Goal: Transaction & Acquisition: Purchase product/service

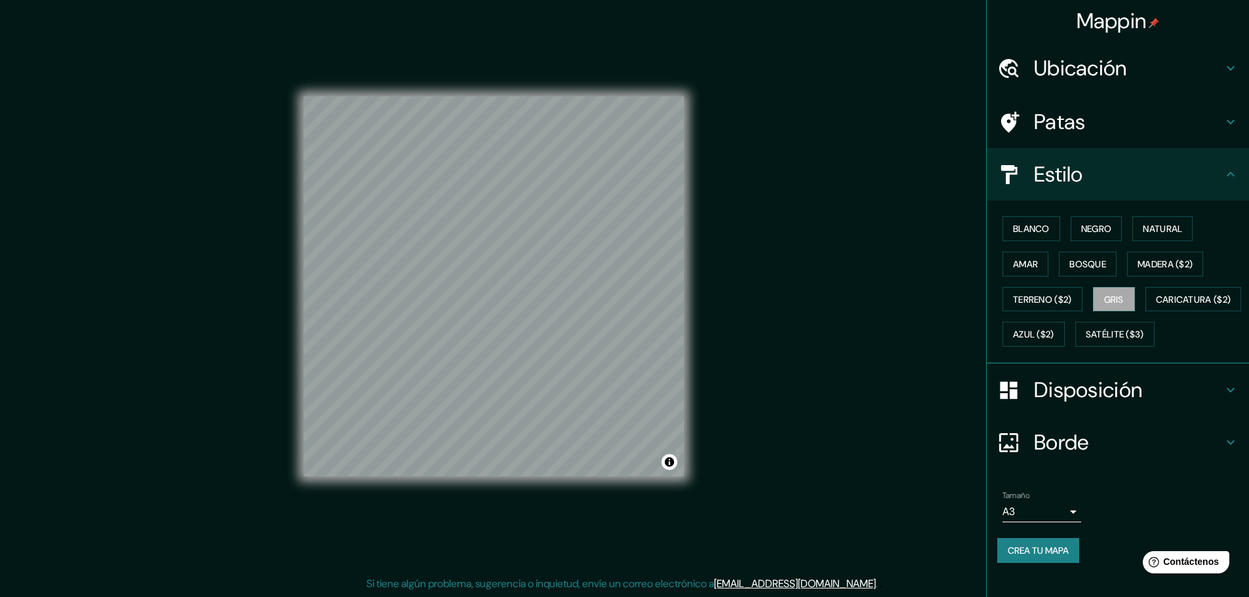
scroll to position [16, 0]
click at [1054, 326] on font "Azul ($2)" at bounding box center [1033, 334] width 41 height 17
click at [1155, 308] on font "Caricatura ($2)" at bounding box center [1192, 299] width 75 height 17
click at [1024, 294] on font "Terreno ($2)" at bounding box center [1042, 300] width 59 height 12
click at [1020, 256] on font "Amar" at bounding box center [1025, 264] width 25 height 17
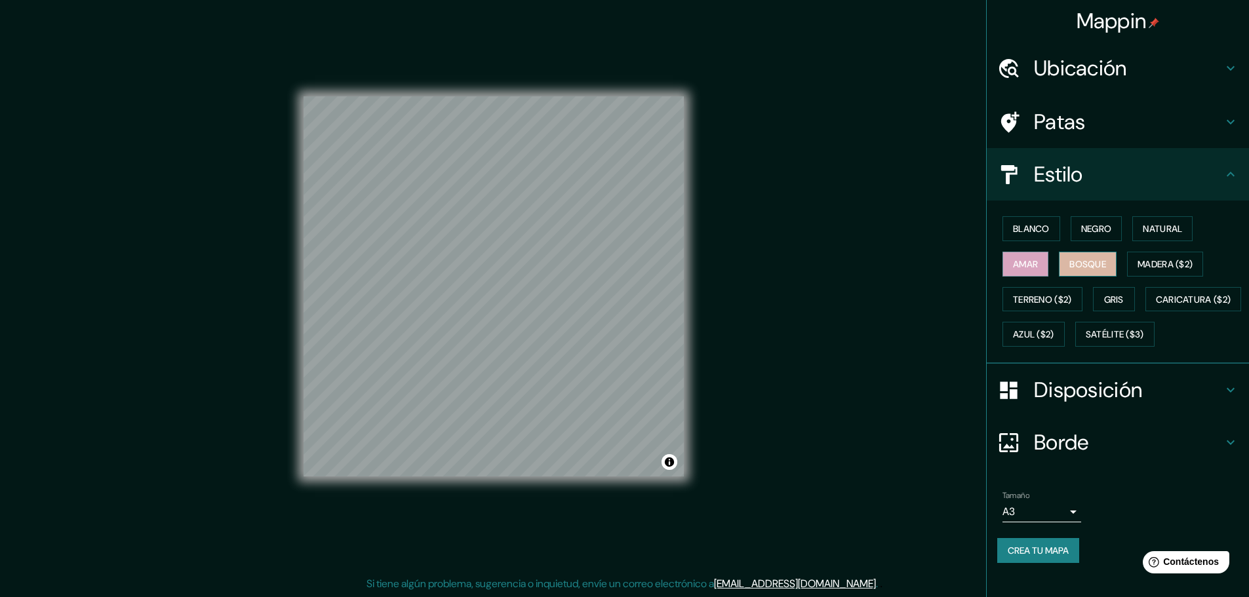
click at [1081, 258] on font "Bosque" at bounding box center [1087, 264] width 37 height 12
click at [1149, 258] on font "Madera ($2)" at bounding box center [1164, 264] width 55 height 12
click at [1084, 258] on font "Bosque" at bounding box center [1087, 264] width 37 height 12
click at [1035, 223] on font "Blanco" at bounding box center [1031, 229] width 37 height 12
click at [1070, 216] on button "Negro" at bounding box center [1096, 228] width 52 height 25
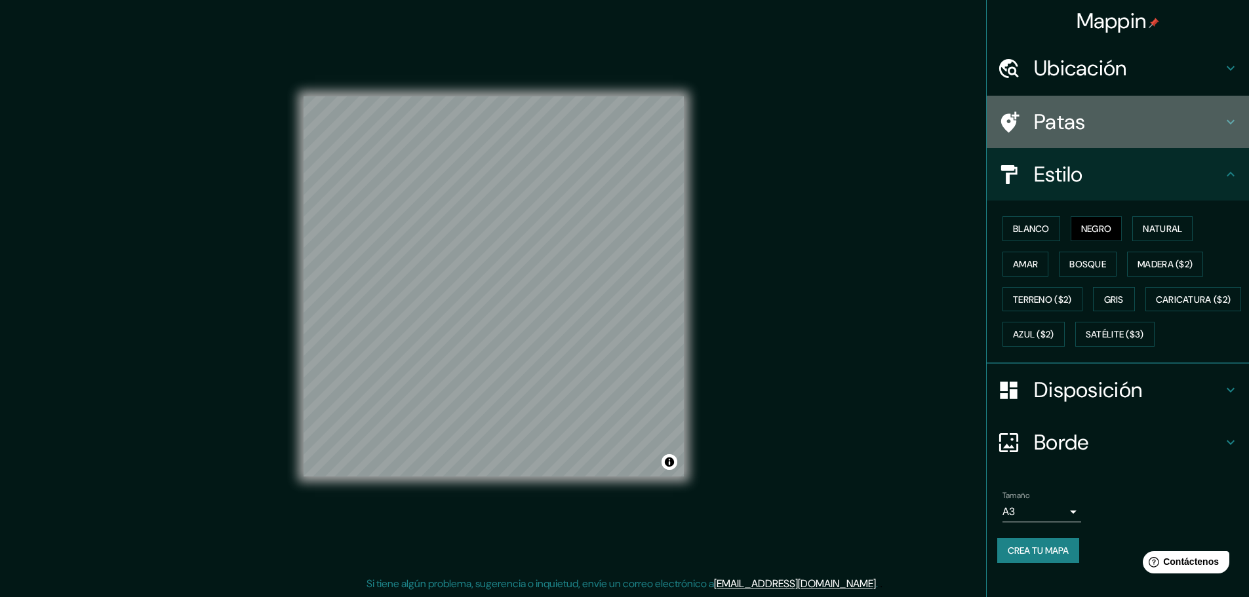
click at [1108, 109] on h4 "Patas" at bounding box center [1128, 122] width 189 height 26
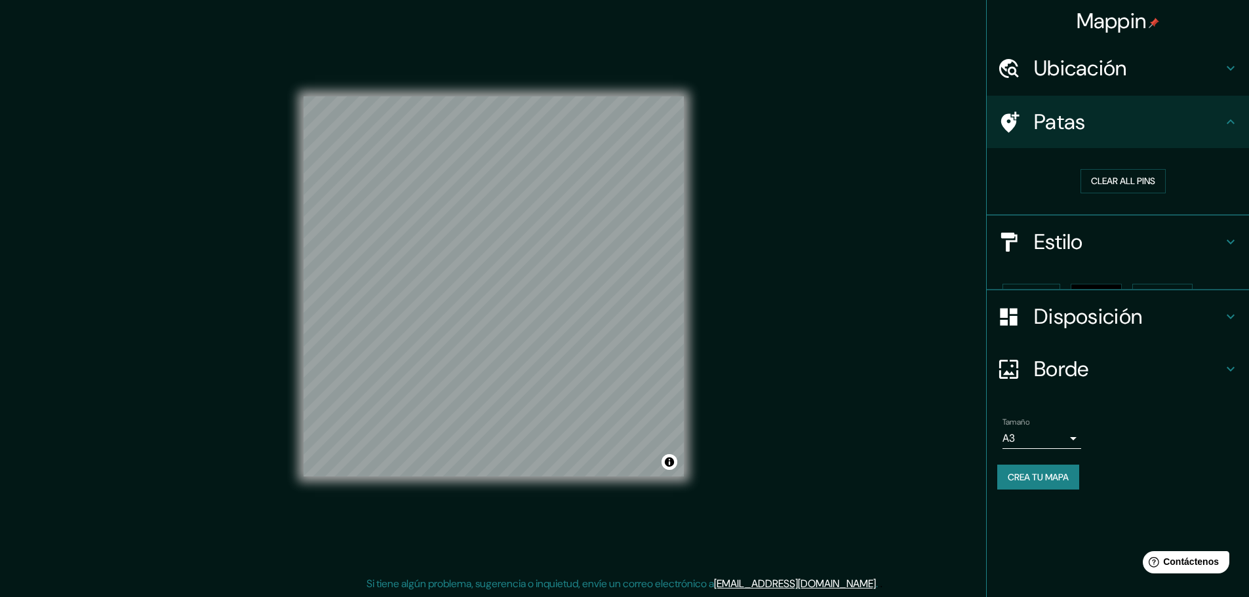
scroll to position [0, 0]
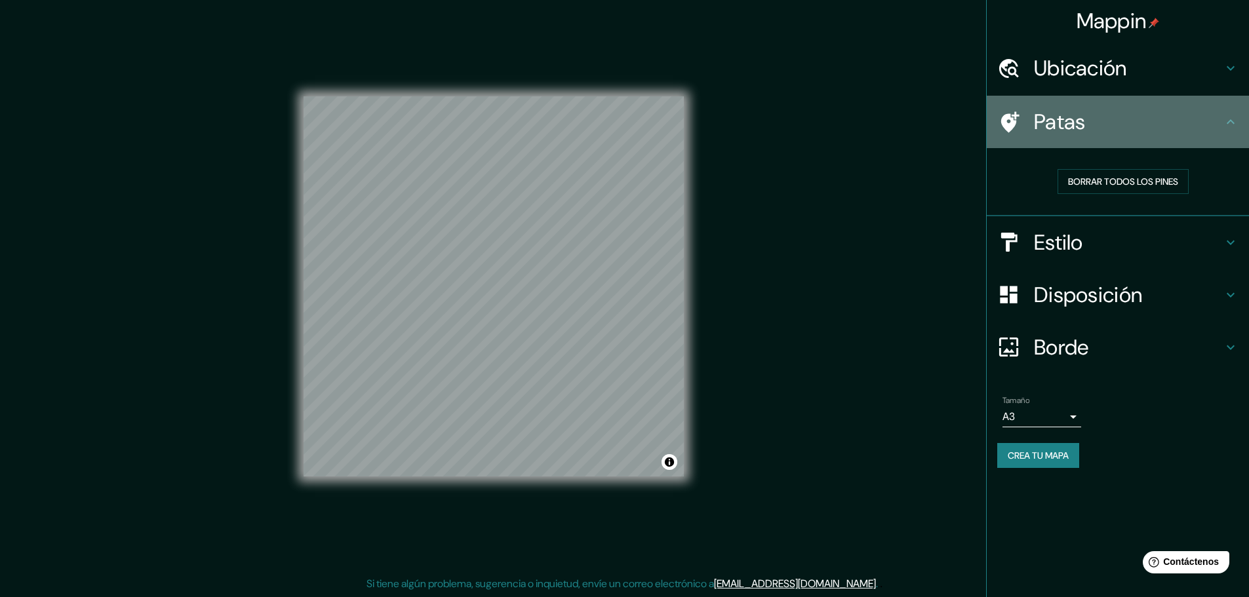
click at [1106, 99] on div "Patas" at bounding box center [1117, 122] width 262 height 52
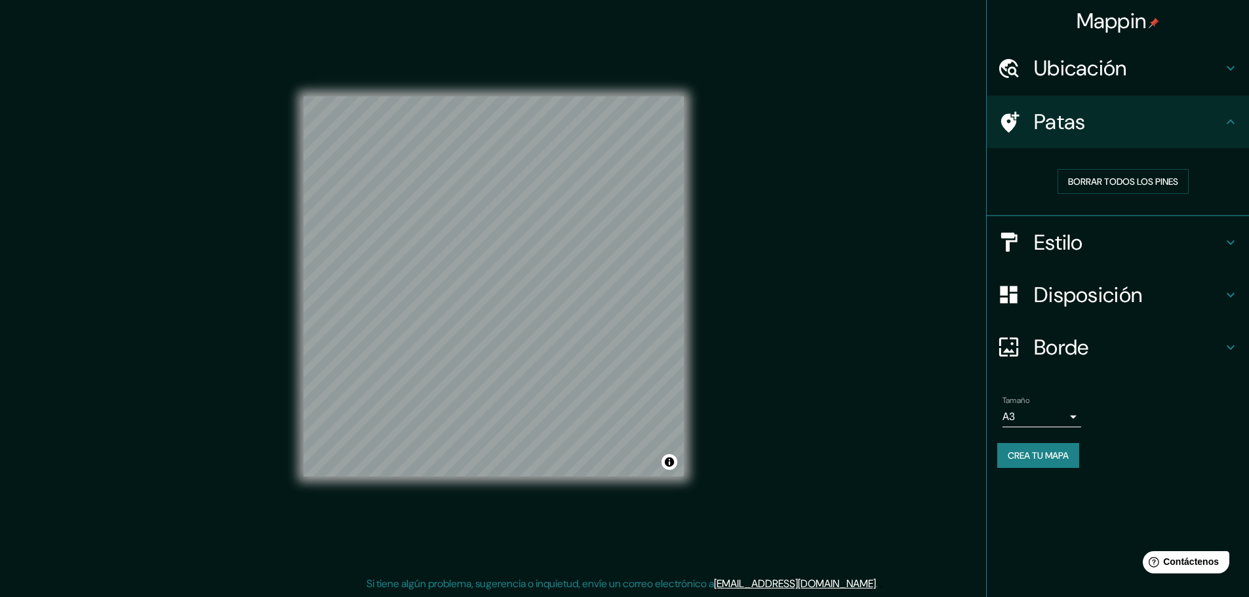
click at [1113, 71] on font "Ubicación" at bounding box center [1080, 68] width 93 height 28
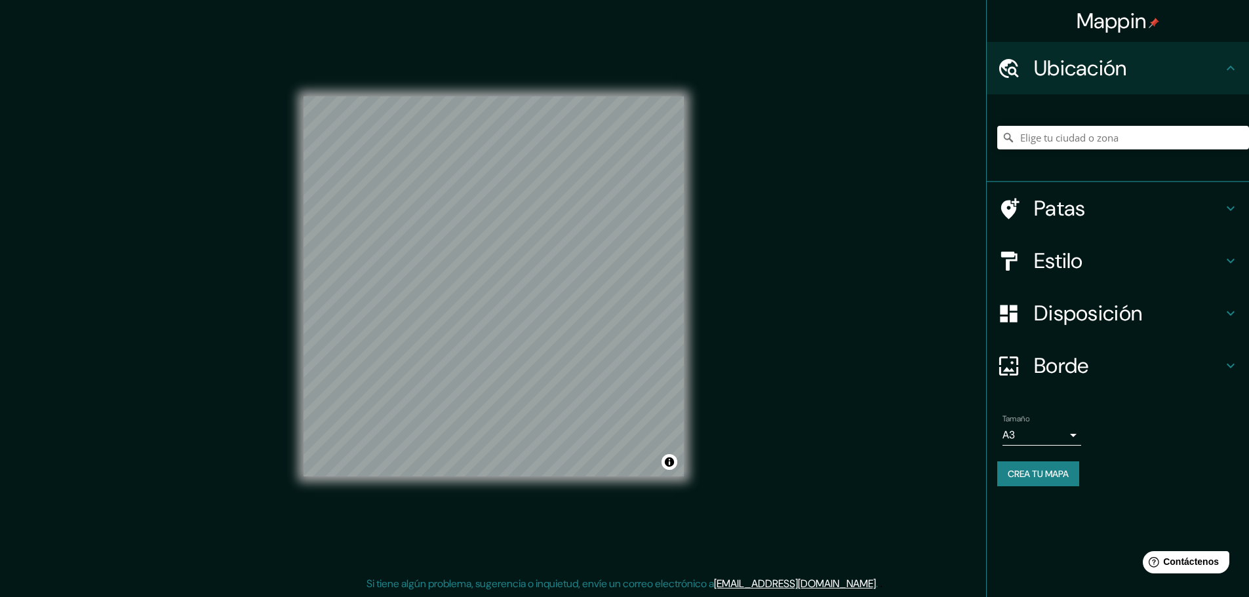
click at [1109, 72] on font "Ubicación" at bounding box center [1080, 68] width 93 height 28
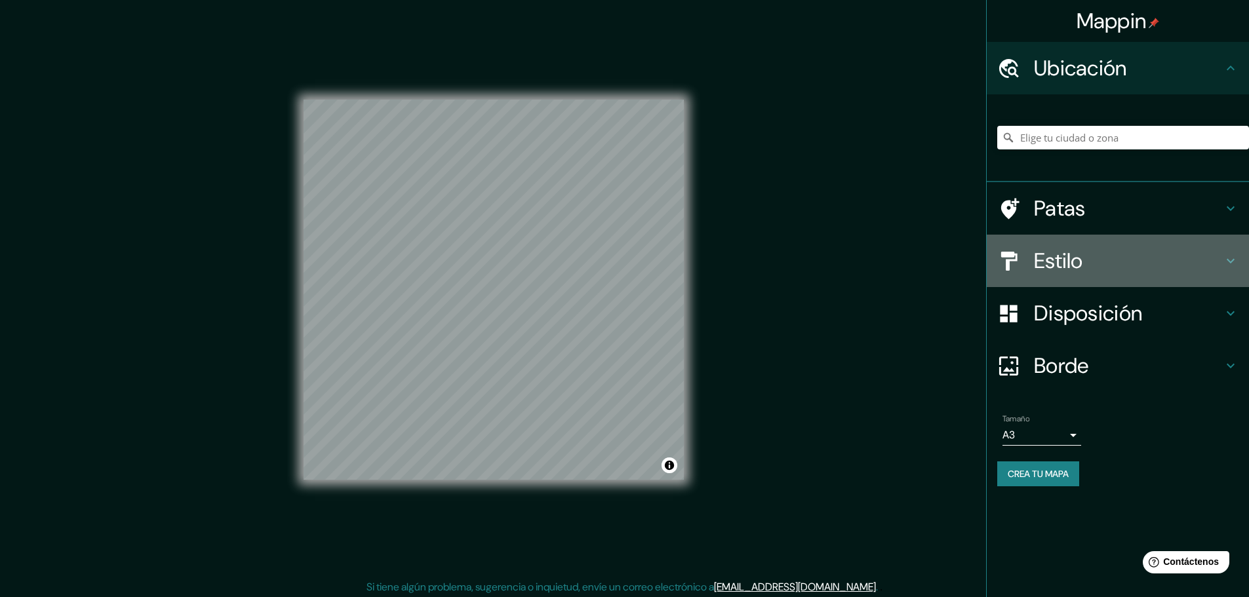
click at [1070, 263] on font "Estilo" at bounding box center [1058, 261] width 49 height 28
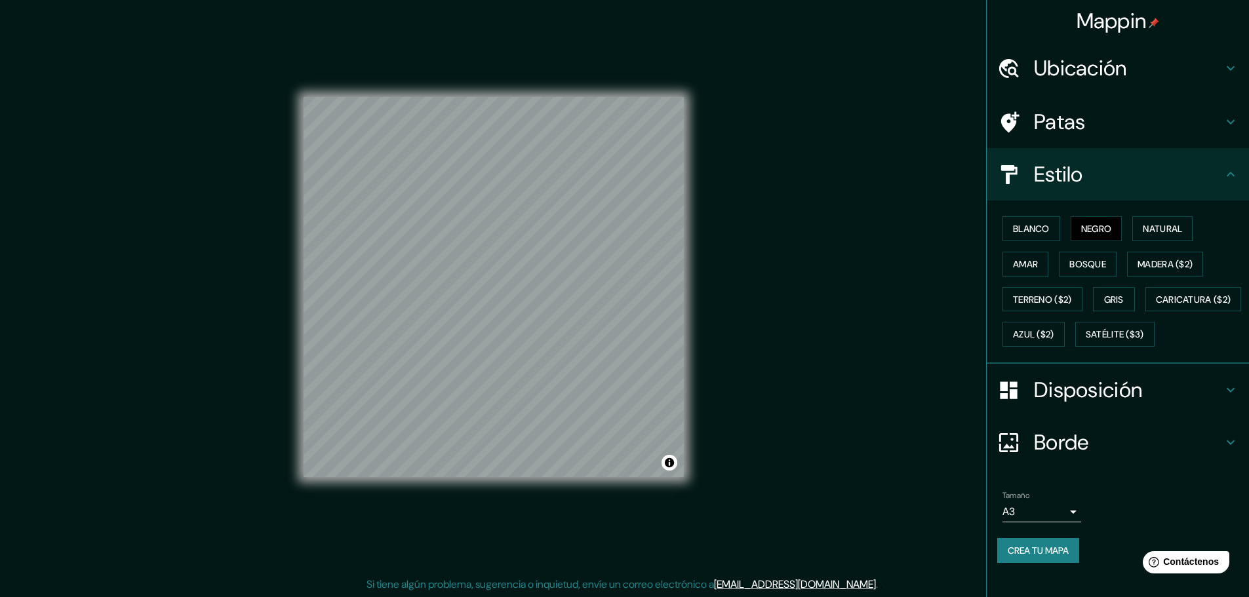
scroll to position [3, 0]
click at [1022, 229] on font "Blanco" at bounding box center [1031, 229] width 37 height 12
click at [1081, 227] on font "Negro" at bounding box center [1096, 229] width 31 height 12
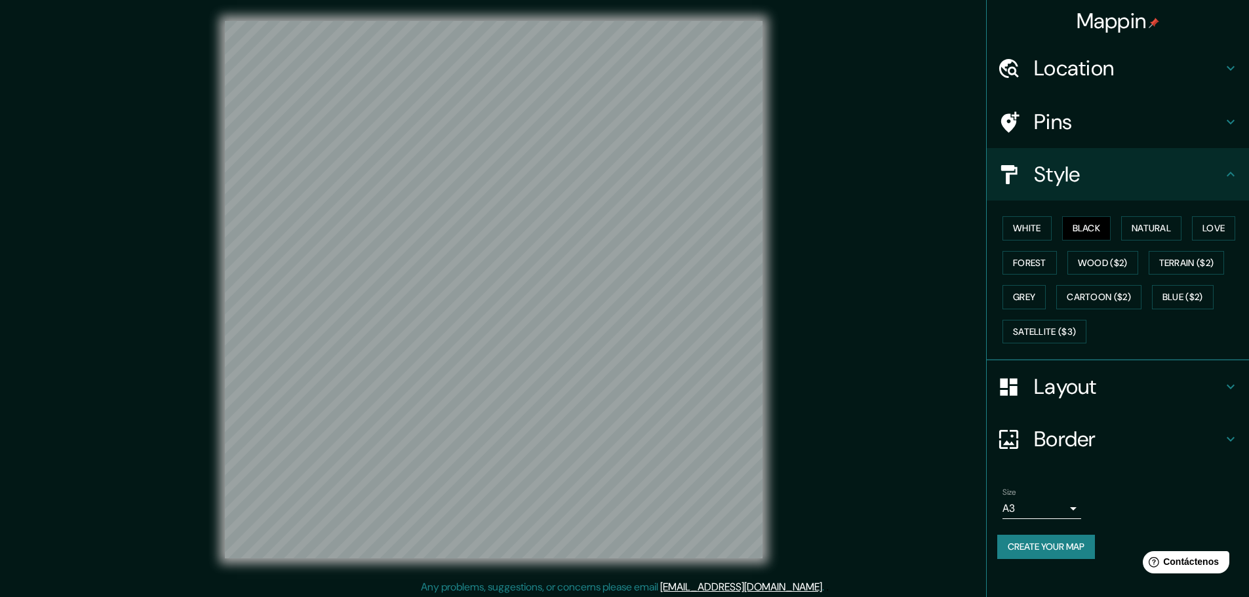
scroll to position [3, 0]
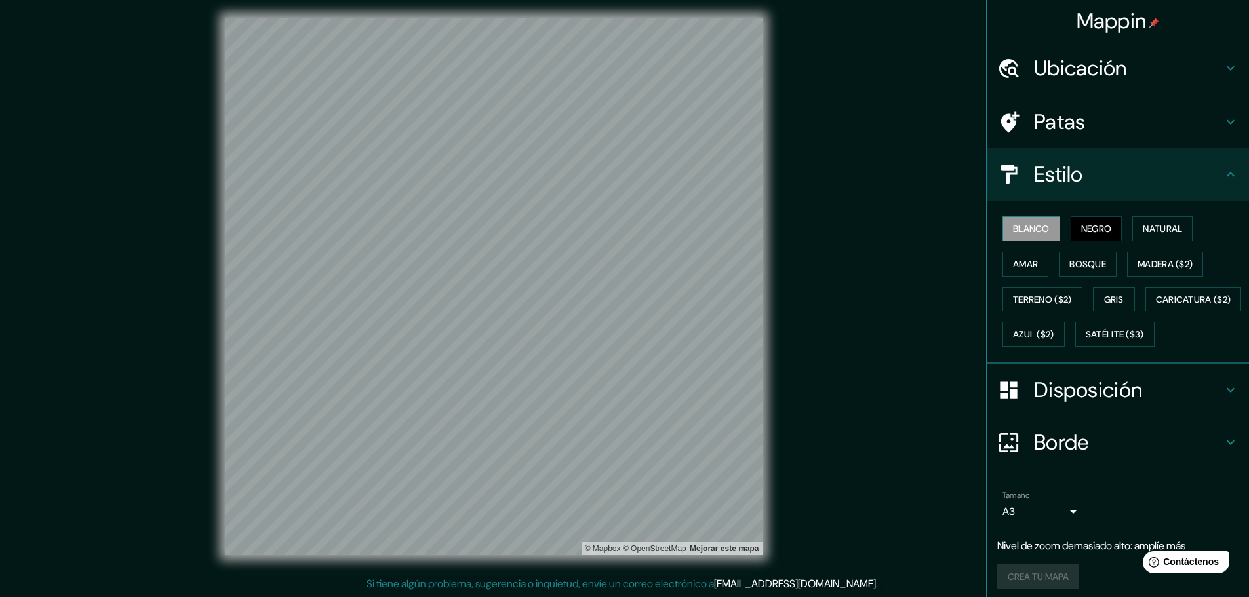
click at [1032, 224] on font "Blanco" at bounding box center [1031, 229] width 37 height 12
click at [1055, 65] on font "Ubicación" at bounding box center [1080, 68] width 93 height 28
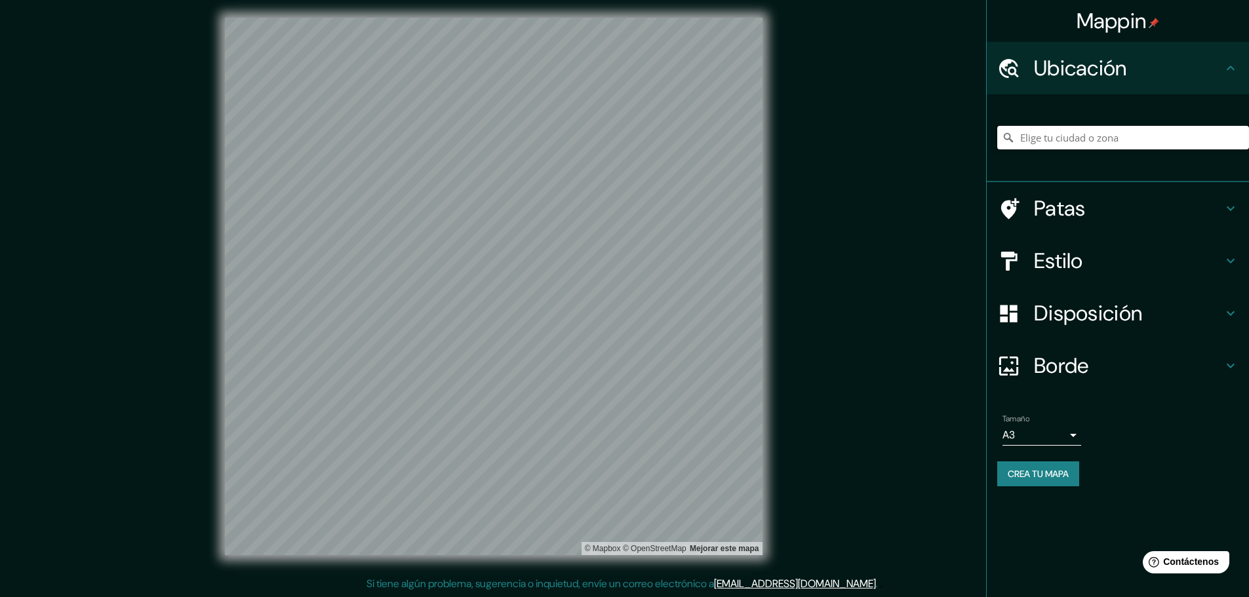
click at [1028, 132] on input "Elige tu ciudad o zona" at bounding box center [1123, 138] width 252 height 24
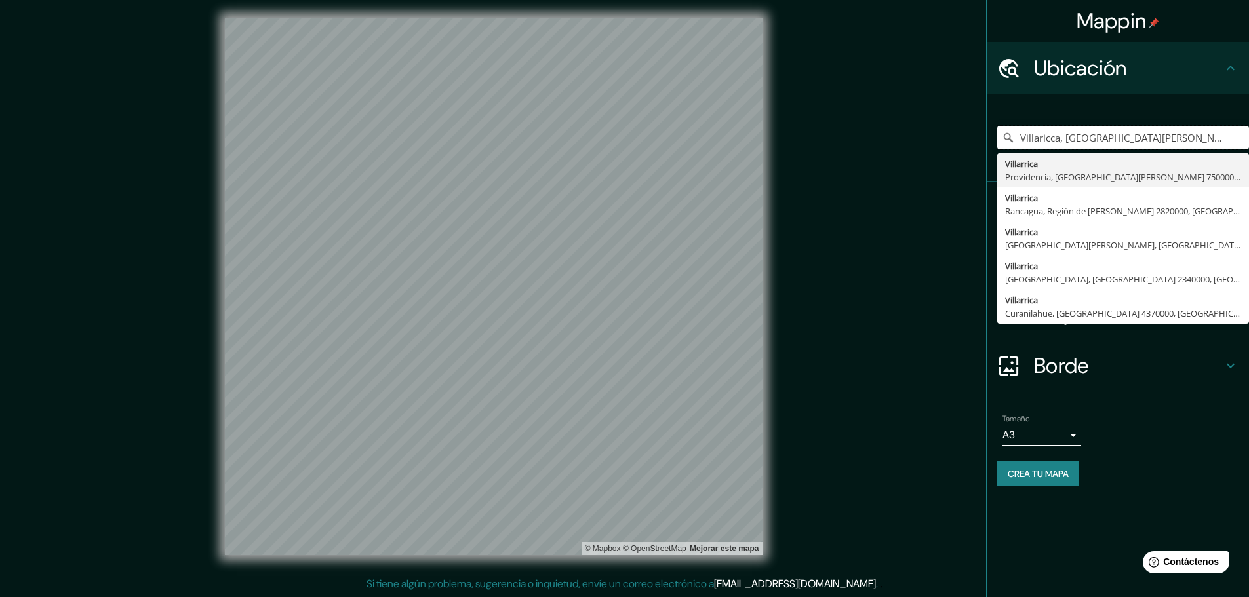
type input "Villaricca, [GEOGRAPHIC_DATA][PERSON_NAME], [GEOGRAPHIC_DATA]"
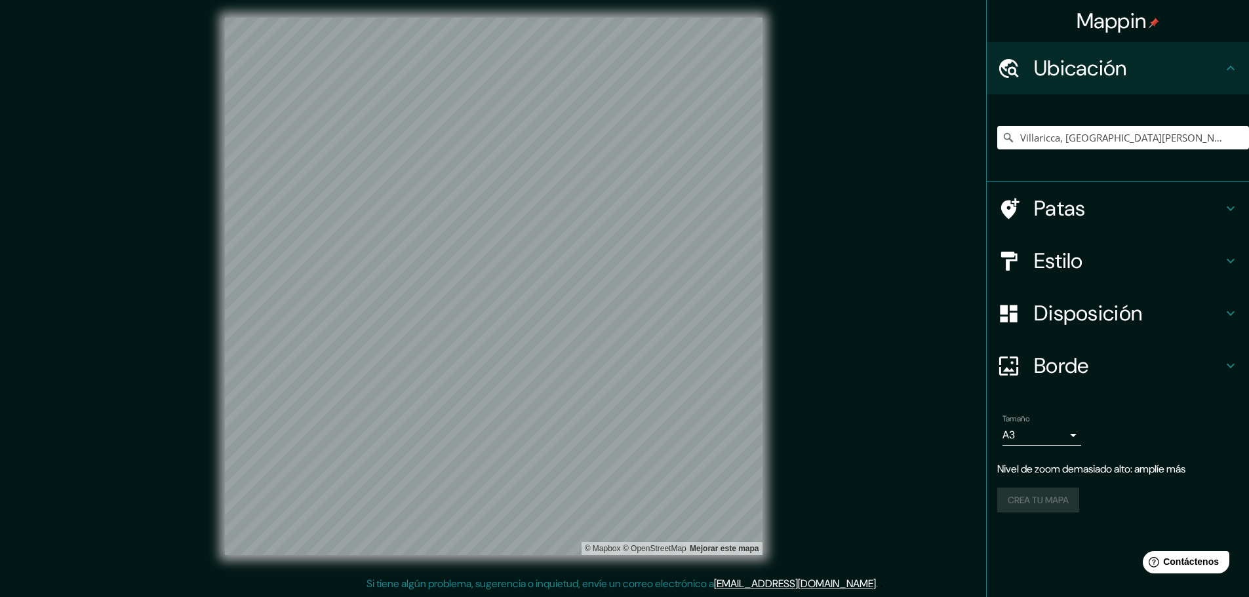
click at [777, 245] on div "© Mapbox © OpenStreetMap Mejorar este mapa" at bounding box center [493, 286] width 579 height 579
click at [1056, 253] on font "Estilo" at bounding box center [1058, 261] width 49 height 28
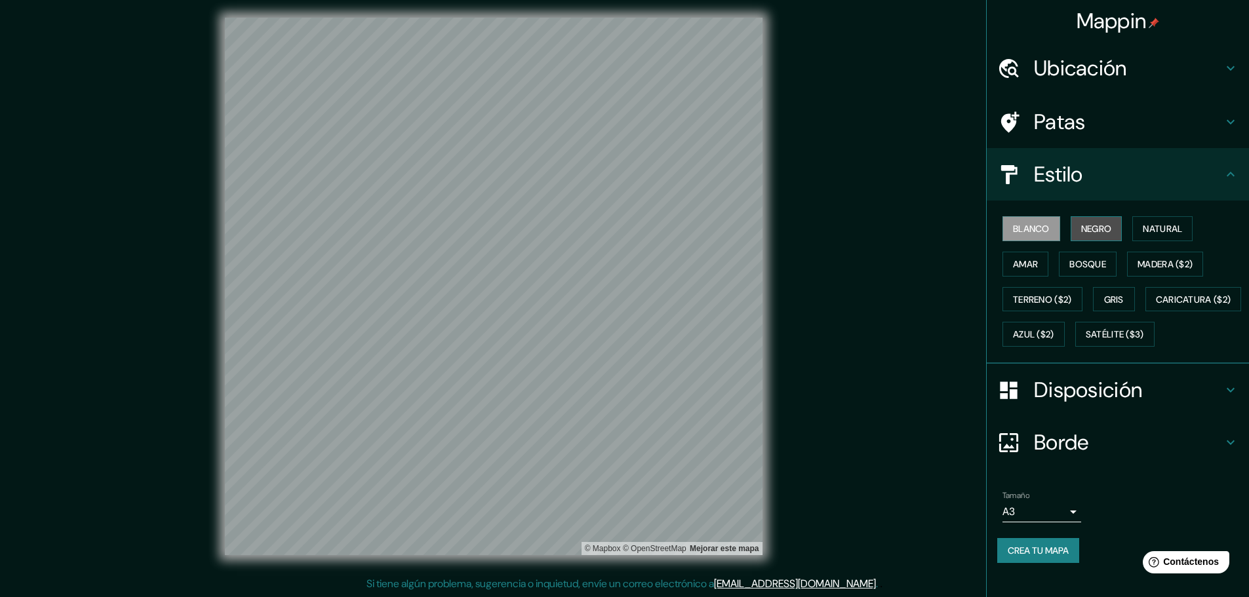
click at [1099, 222] on font "Negro" at bounding box center [1096, 228] width 31 height 17
click at [561, 314] on div at bounding box center [557, 310] width 10 height 10
drag, startPoint x: 627, startPoint y: 596, endPoint x: 845, endPoint y: 254, distance: 405.8
click at [845, 254] on div "Mappin Ubicación Villaricca, [GEOGRAPHIC_DATA][PERSON_NAME], [GEOGRAPHIC_DATA] …" at bounding box center [624, 297] width 1249 height 600
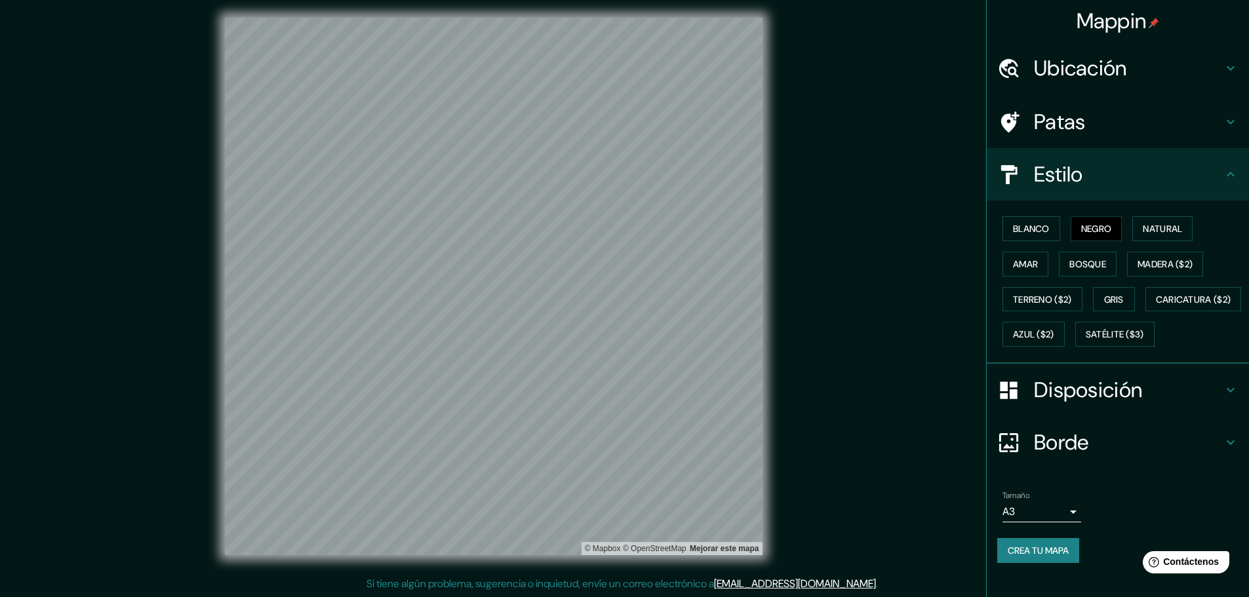
drag, startPoint x: 421, startPoint y: 559, endPoint x: 840, endPoint y: 257, distance: 516.4
click at [840, 257] on div "Mappin Ubicación Villaricca, [GEOGRAPHIC_DATA][PERSON_NAME], [GEOGRAPHIC_DATA] …" at bounding box center [624, 297] width 1249 height 600
click at [600, 581] on div "Mappin Ubicación Villaricca, [GEOGRAPHIC_DATA][PERSON_NAME], [GEOGRAPHIC_DATA] …" at bounding box center [624, 297] width 1249 height 600
click at [560, 325] on div at bounding box center [560, 320] width 10 height 10
click at [554, 318] on div at bounding box center [556, 318] width 10 height 10
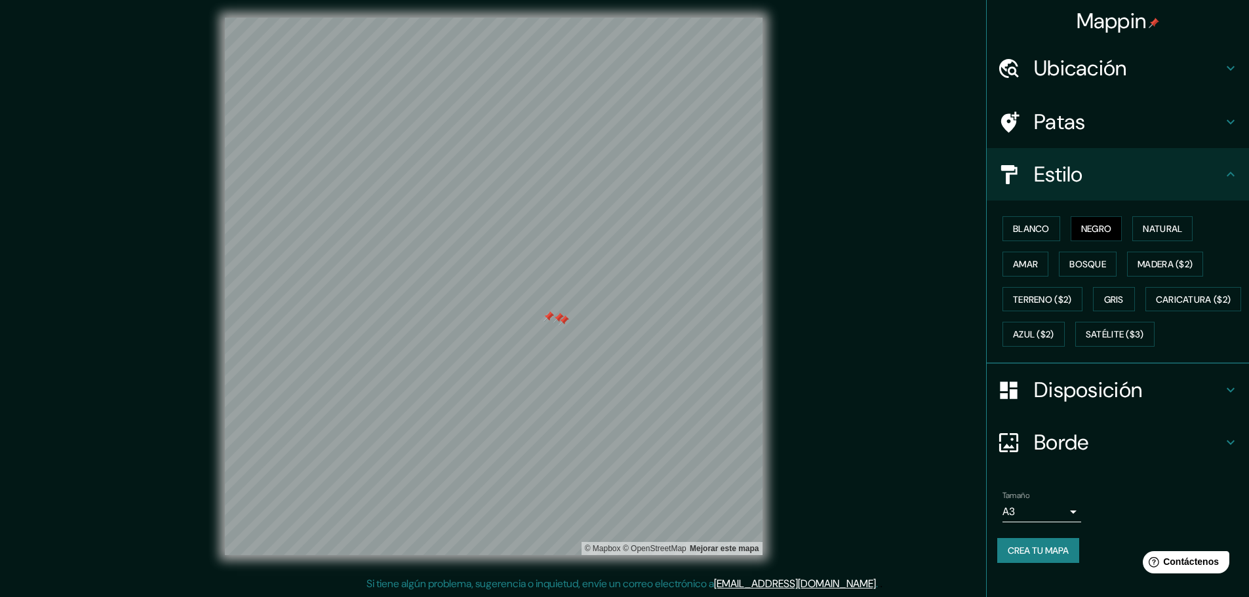
click at [547, 315] on div at bounding box center [548, 316] width 10 height 10
click at [554, 317] on div at bounding box center [558, 318] width 10 height 10
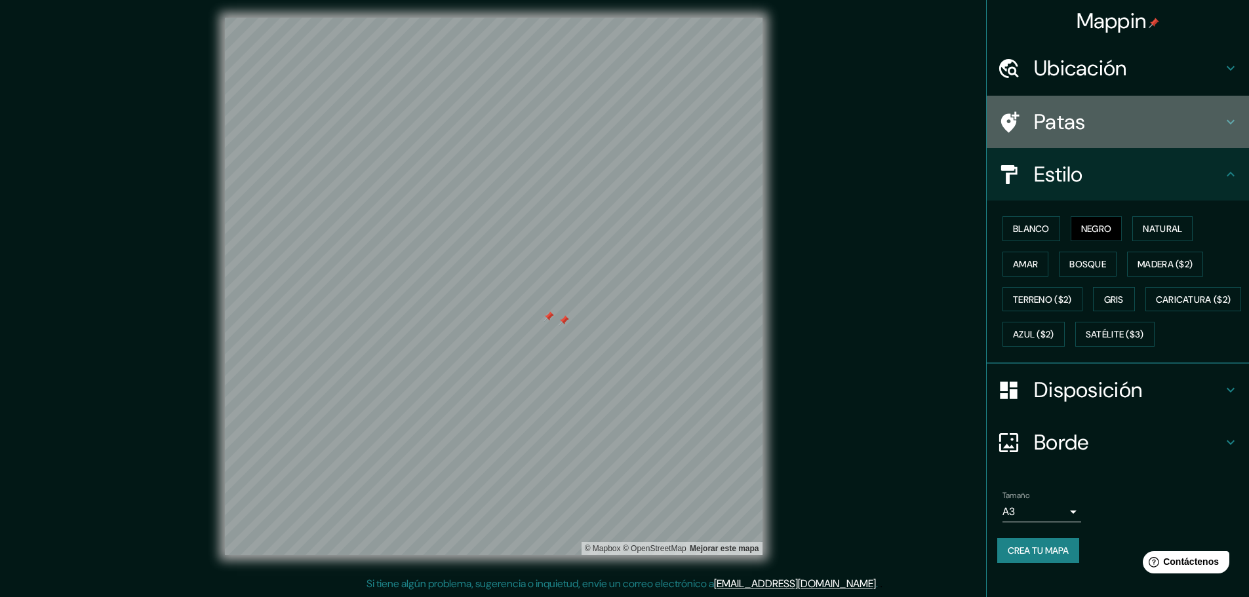
click at [1085, 113] on h4 "Patas" at bounding box center [1128, 122] width 189 height 26
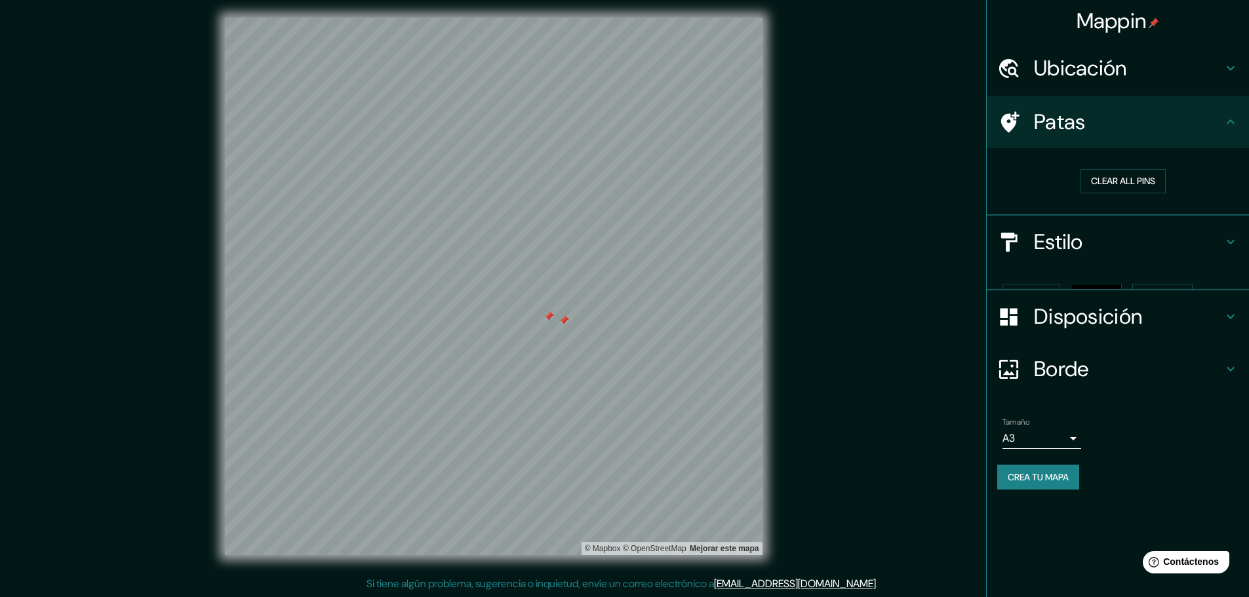
scroll to position [0, 0]
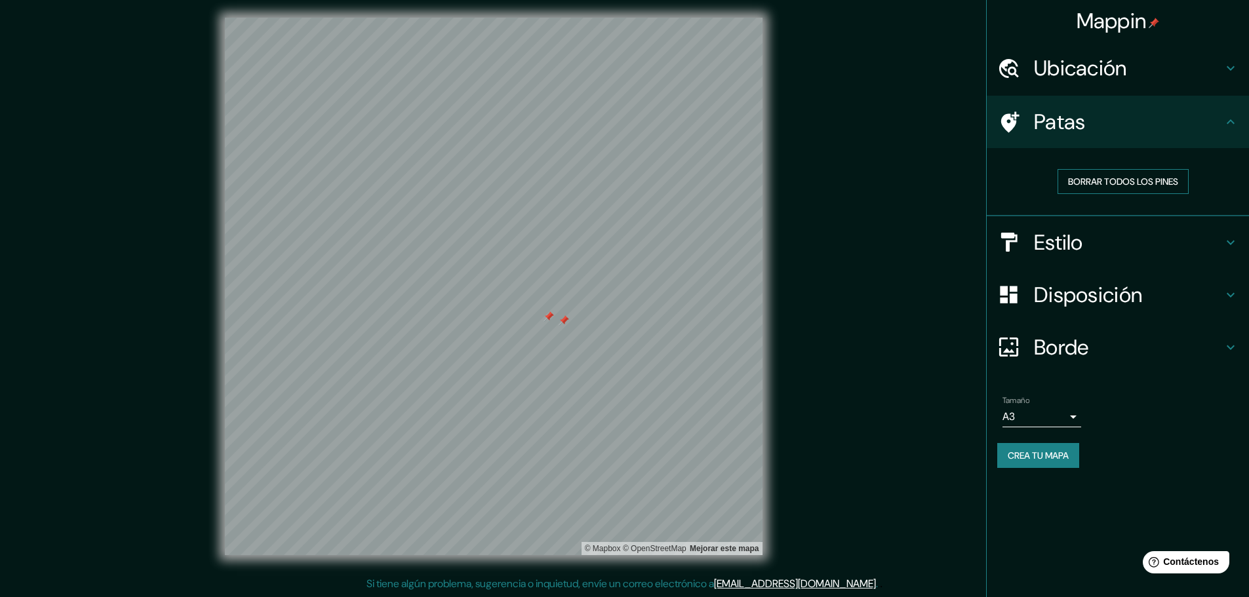
click at [1128, 190] on button "Borrar todos los pines" at bounding box center [1122, 181] width 131 height 25
click at [1216, 118] on h4 "Patas" at bounding box center [1128, 122] width 189 height 26
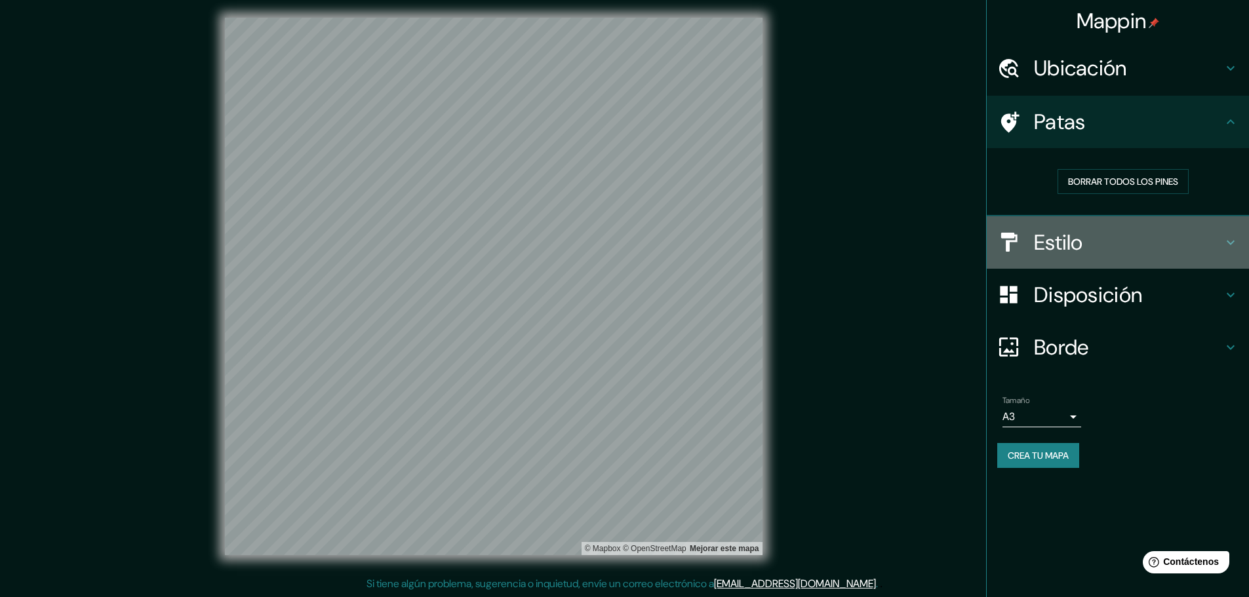
click at [1104, 248] on h4 "Estilo" at bounding box center [1128, 242] width 189 height 26
